Goal: Communication & Community: Answer question/provide support

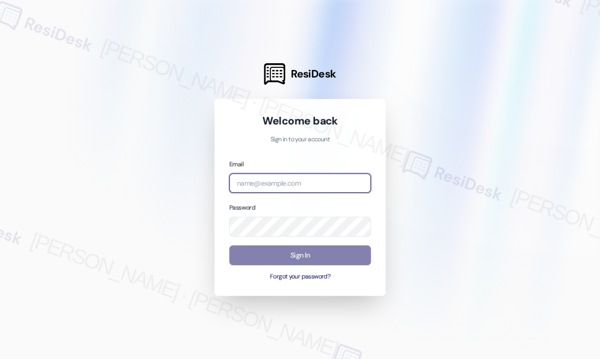
click at [305, 179] on input "email" at bounding box center [300, 183] width 142 height 20
type input "automated-surveys-park_properties-[PERSON_NAME].roles@park_[DOMAIN_NAME]"
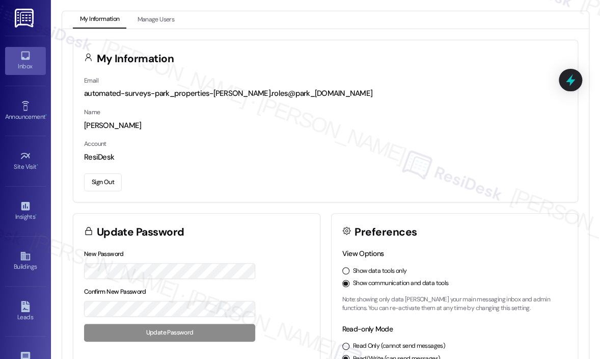
click at [24, 59] on icon at bounding box center [25, 55] width 9 height 9
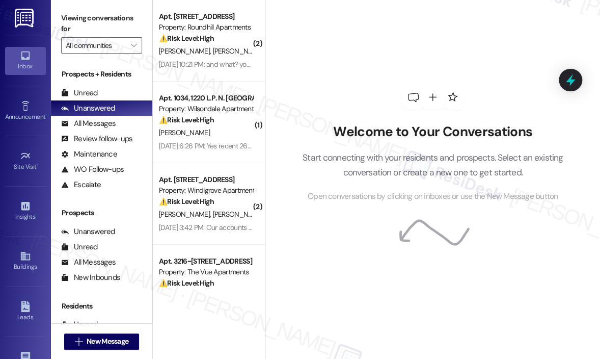
drag, startPoint x: 432, startPoint y: 33, endPoint x: 414, endPoint y: 22, distance: 21.2
click at [432, 33] on div "Welcome to Your Conversations Start connecting with your residents and prospect…" at bounding box center [433, 143] width 306 height 287
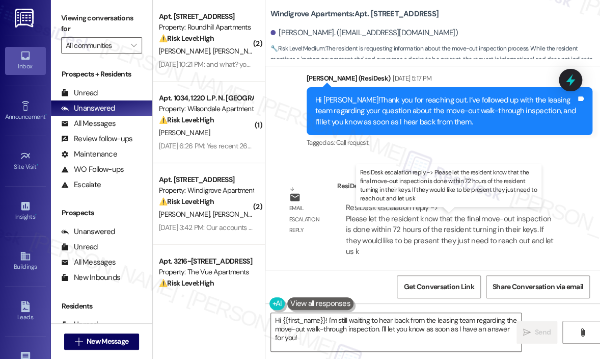
scroll to position [1272, 0]
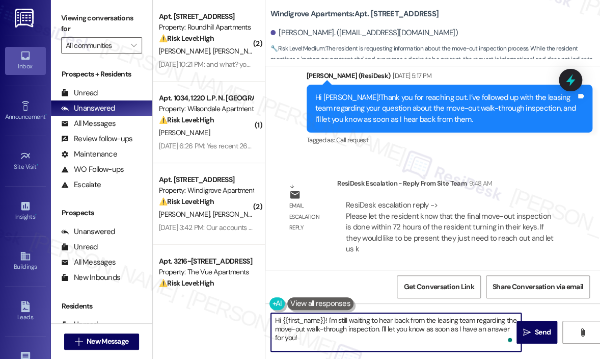
drag, startPoint x: 376, startPoint y: 343, endPoint x: 328, endPoint y: 319, distance: 53.5
click at [328, 319] on textarea "Hi {{first_name}}! I'm still waiting to hear back from the leasing team regardi…" at bounding box center [396, 332] width 250 height 38
paste textarea "The site team wanted to let you know that the final move-out inspection is comp…"
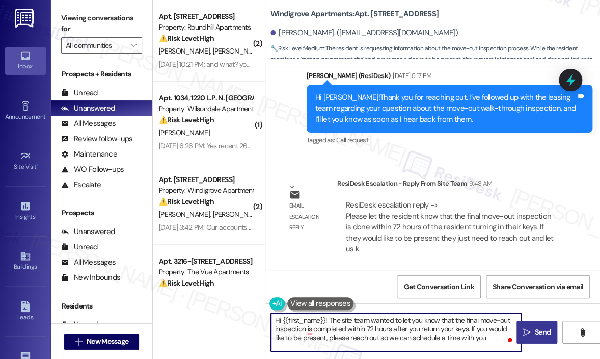
type textarea "Hi {{first_name}}! The site team wanted to let you know that the final move-out…"
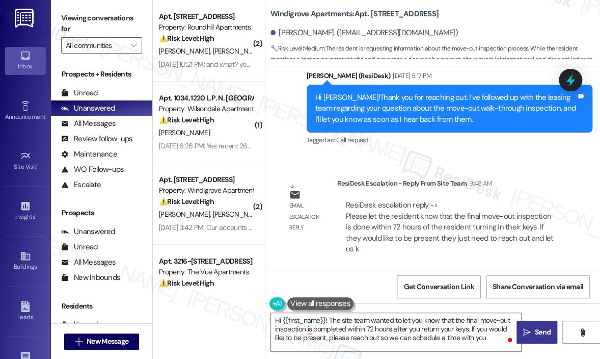
click at [535, 334] on span "Send" at bounding box center [543, 332] width 16 height 11
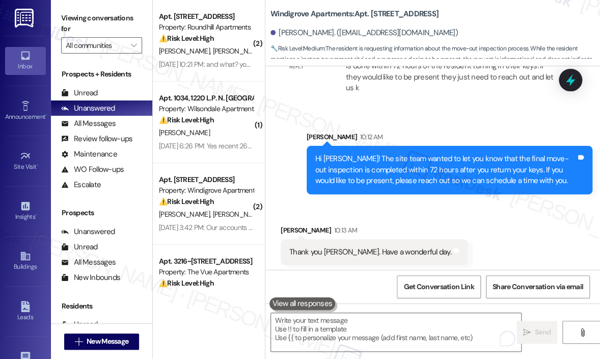
scroll to position [1436, 0]
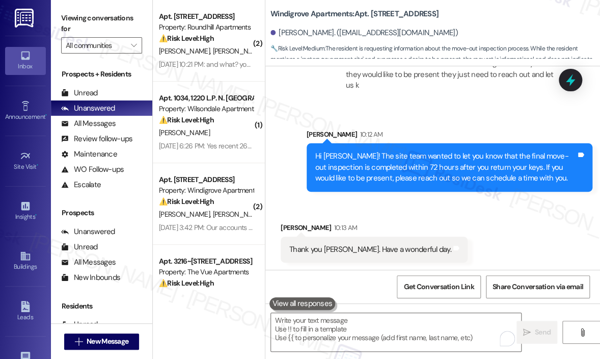
click at [440, 218] on div "Received via SMS [PERSON_NAME] 10:13 AM Thank you [PERSON_NAME]. Have a wonderf…" at bounding box center [432, 234] width 335 height 71
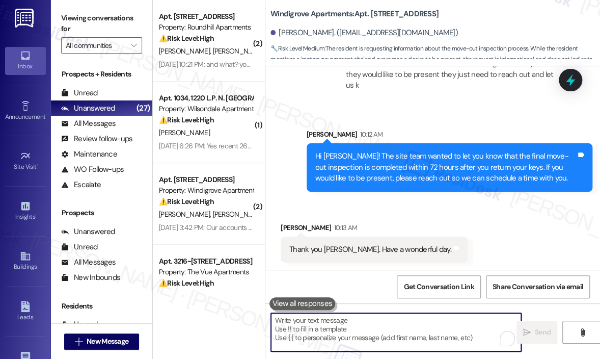
click at [373, 323] on textarea "To enrich screen reader interactions, please activate Accessibility in Grammarl…" at bounding box center [396, 332] width 250 height 38
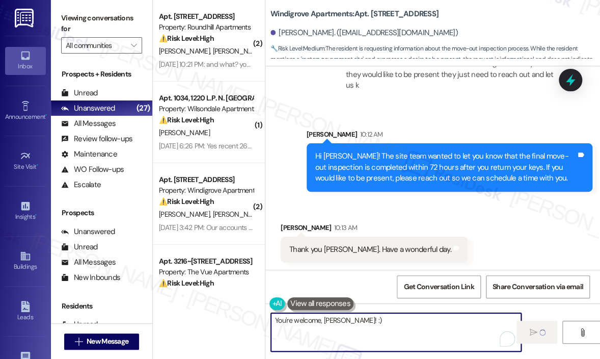
type textarea "You're welcome, [PERSON_NAME]! :)"
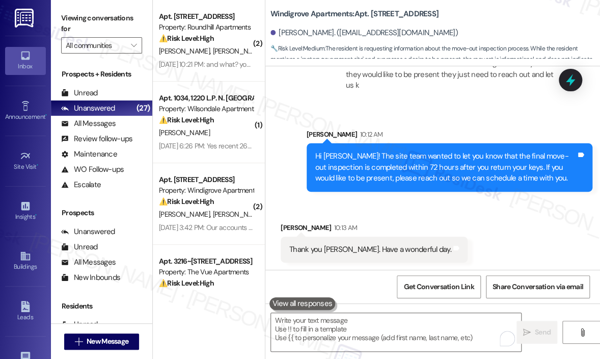
click at [378, 123] on div "Sent via SMS [PERSON_NAME] 10:12 AM Hi [PERSON_NAME]! The site team wanted to l…" at bounding box center [449, 159] width 301 height 77
click at [19, 117] on div "Announcement •" at bounding box center [25, 117] width 51 height 10
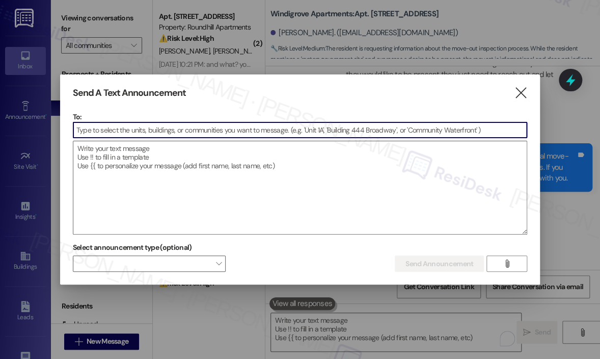
click at [126, 131] on input at bounding box center [299, 129] width 453 height 15
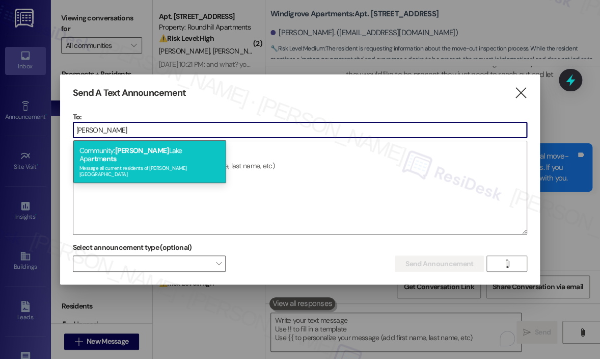
type input "[PERSON_NAME]"
click at [139, 152] on span "[PERSON_NAME]" at bounding box center [142, 150] width 54 height 9
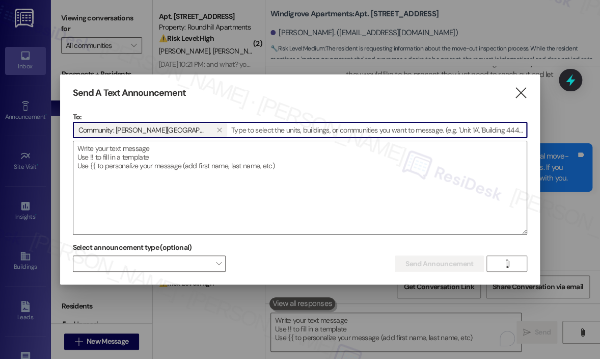
click at [134, 157] on textarea at bounding box center [299, 187] width 453 height 93
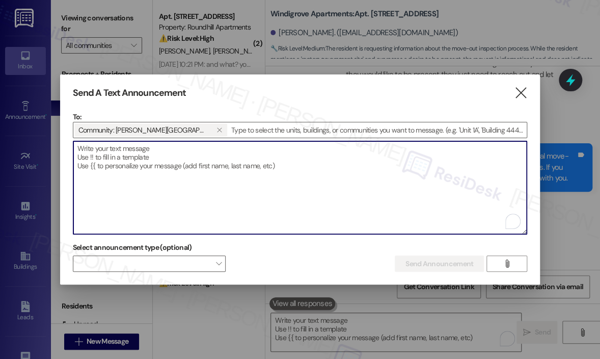
paste textarea "Hi {{first_name}}! We will be hosting an Open House [DATE] 9 am to 6 pm, tell y…"
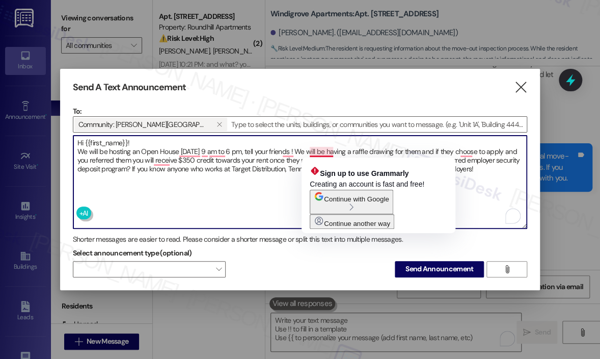
click at [331, 149] on textarea "Hi {{first_name}}! We will be hosting an Open House [DATE] 9 am to 6 pm, tell y…" at bounding box center [299, 181] width 453 height 93
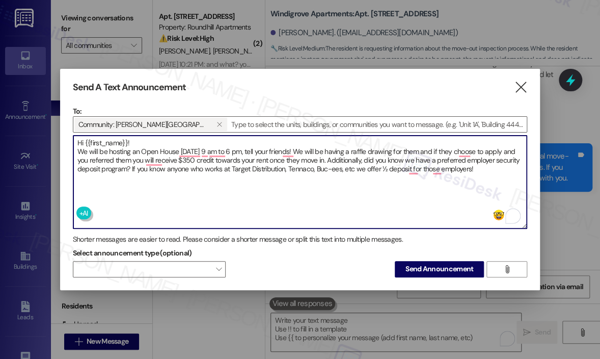
click at [355, 206] on textarea "Hi {{first_name}}! We will be hosting an Open House [DATE] 9 am to 6 pm, tell y…" at bounding box center [299, 181] width 453 height 93
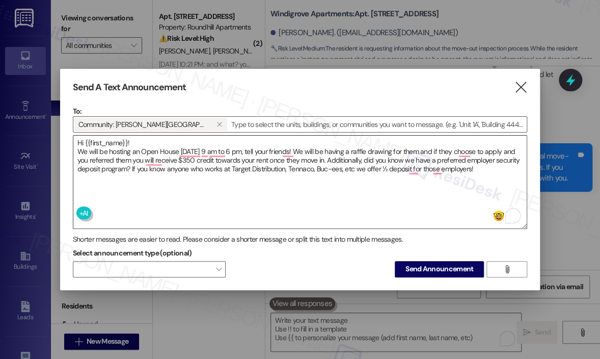
click at [380, 185] on textarea "Hi {{first_name}}! We will be hosting an Open House [DATE] 9 am to 6 pm, tell y…" at bounding box center [299, 181] width 453 height 93
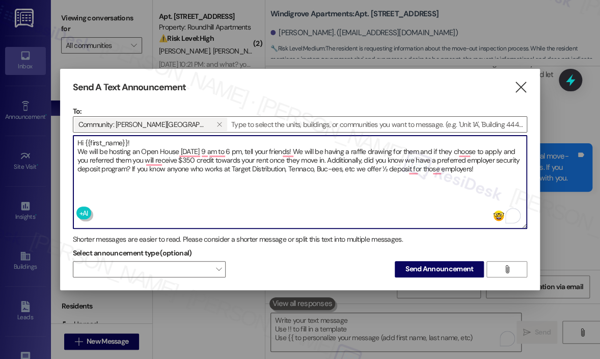
click at [290, 184] on textarea "Hi {{first_name}}! We will be hosting an Open House [DATE] 9 am to 6 pm, tell y…" at bounding box center [299, 181] width 453 height 93
type textarea "Hi {{first_name}}! We will be hosting an Open House [DATE] 9 am to 6 pm, tell y…"
click at [425, 268] on span "Send Announcement" at bounding box center [439, 268] width 68 height 11
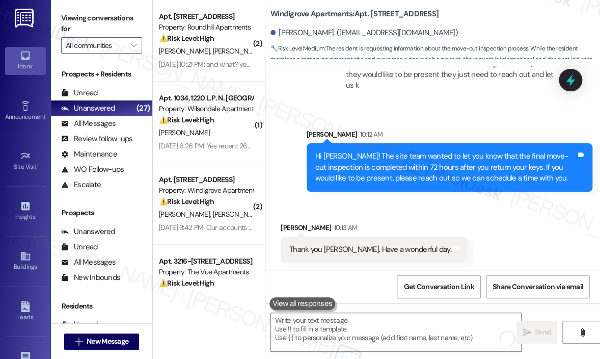
click at [481, 201] on div "Received via SMS [PERSON_NAME] 10:13 AM Thank you [PERSON_NAME]. Have a wonderf…" at bounding box center [432, 234] width 335 height 71
click at [431, 122] on div "Sent via SMS [PERSON_NAME] 10:12 AM Hi [PERSON_NAME]! The site team wanted to l…" at bounding box center [449, 159] width 301 height 77
